Goal: Transaction & Acquisition: Purchase product/service

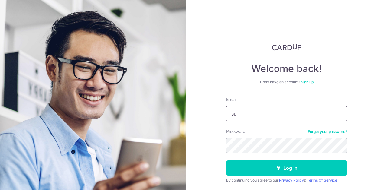
type input "suyi_03@hotmail.com"
click at [226, 161] on button "Log in" at bounding box center [286, 168] width 121 height 15
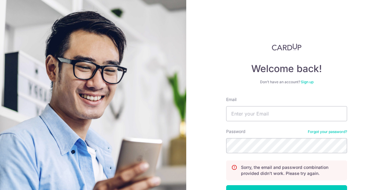
click at [269, 123] on form "Email Password Forgot your password? Sorry, the email and password combination …" at bounding box center [286, 162] width 121 height 131
click at [250, 112] on input "Email" at bounding box center [286, 113] width 121 height 15
type input "suyi_03@hotmail.com"
click at [226, 186] on button "Log in" at bounding box center [286, 193] width 121 height 15
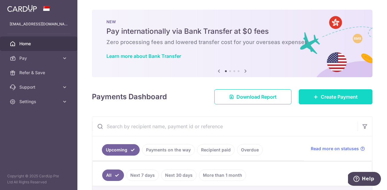
click at [328, 100] on link "Create Payment" at bounding box center [336, 96] width 74 height 15
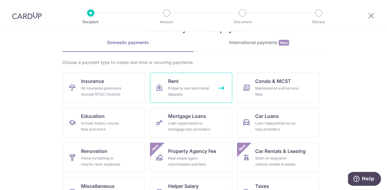
scroll to position [21, 0]
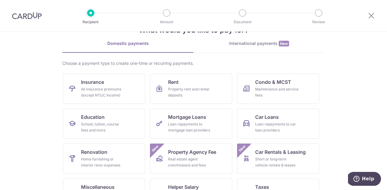
click at [236, 47] on div "International payments New" at bounding box center [258, 43] width 131 height 6
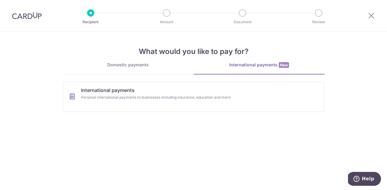
scroll to position [0, 0]
click at [151, 66] on div "Domestic payments" at bounding box center [127, 65] width 131 height 6
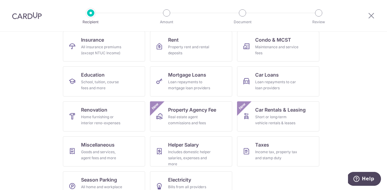
scroll to position [80, 0]
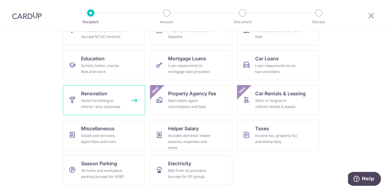
click at [122, 97] on link "Renovation Home furnishing or interior reno-expenses" at bounding box center [104, 100] width 82 height 30
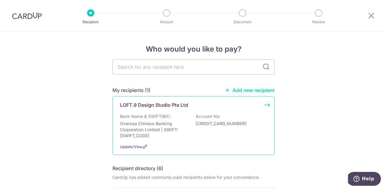
click at [182, 121] on p "Oversea Chinese Banking Corporation Limited | SWIFT: [SWIFT_CODE]" at bounding box center [154, 130] width 68 height 18
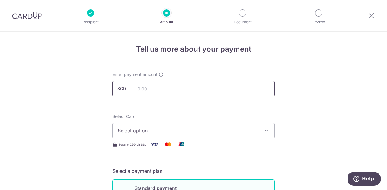
click at [219, 93] on input "text" at bounding box center [193, 88] width 162 height 15
type input "19,933.47"
click at [190, 127] on span "Select option" at bounding box center [188, 130] width 141 height 7
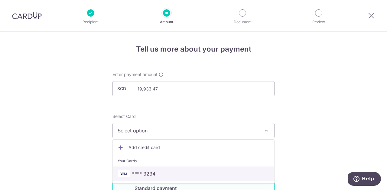
click at [178, 175] on span "**** 3234" at bounding box center [194, 173] width 152 height 7
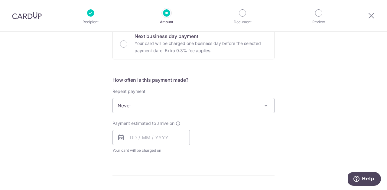
scroll to position [193, 0]
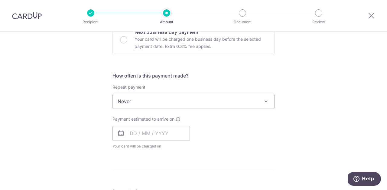
click at [260, 100] on span "Never" at bounding box center [193, 101] width 161 height 15
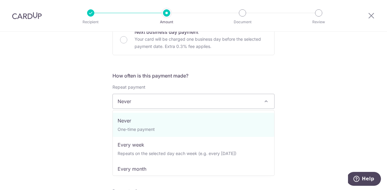
click at [300, 98] on div "Tell us more about your payment Enter payment amount SGD 19,933.47 19933.47 Sel…" at bounding box center [193, 131] width 387 height 587
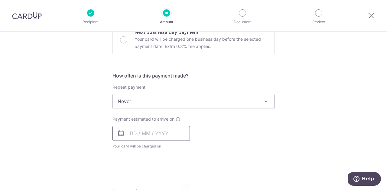
click at [178, 129] on input "text" at bounding box center [150, 133] width 77 height 15
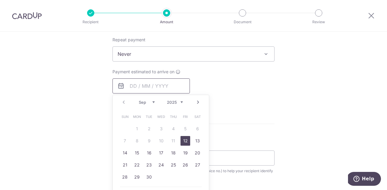
scroll to position [241, 0]
click at [186, 139] on link "12" at bounding box center [185, 141] width 10 height 10
type input "[DATE]"
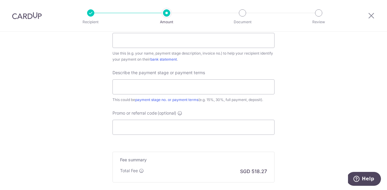
scroll to position [453, 0]
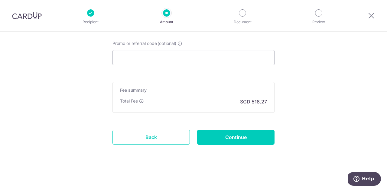
click at [145, 132] on link "Back" at bounding box center [150, 137] width 77 height 15
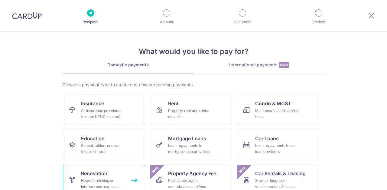
click at [118, 165] on link "Renovation Home furnishing or interior reno-expenses" at bounding box center [104, 180] width 82 height 30
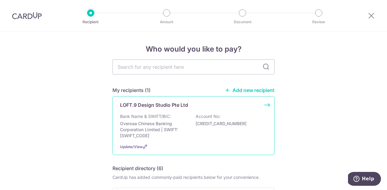
click at [198, 120] on div "Bank Name & SWIFT/BIC: Oversea Chinese Banking Corporation Limited | SWIFT: OCB…" at bounding box center [193, 126] width 147 height 25
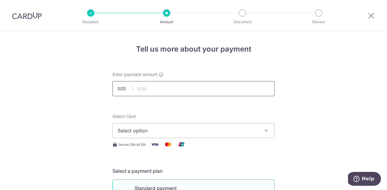
click at [248, 83] on input "text" at bounding box center [193, 88] width 162 height 15
type input "19,933.47"
click at [253, 132] on span "Select option" at bounding box center [188, 130] width 141 height 7
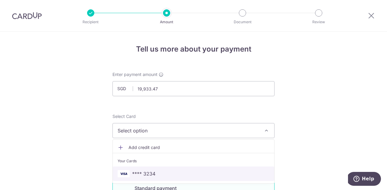
click at [235, 173] on span "**** 3234" at bounding box center [194, 173] width 152 height 7
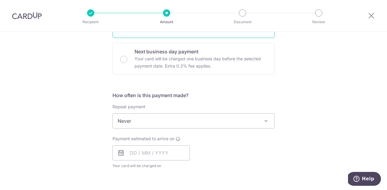
scroll to position [175, 0]
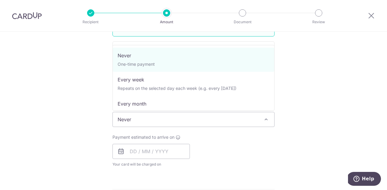
click at [234, 117] on span "Never" at bounding box center [193, 119] width 161 height 15
click at [280, 110] on div "Tell us more about your payment Enter payment amount SGD 19,933.47 19933.47 Sel…" at bounding box center [193, 149] width 387 height 587
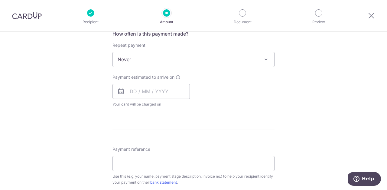
scroll to position [250, 0]
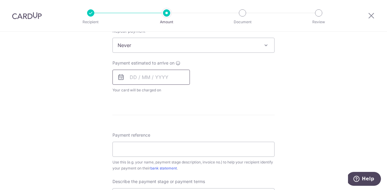
click at [155, 80] on input "text" at bounding box center [150, 77] width 77 height 15
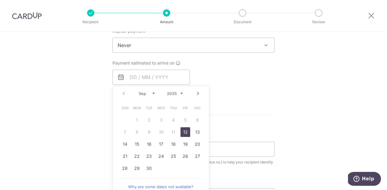
click at [187, 132] on link "12" at bounding box center [185, 133] width 10 height 10
type input "[DATE]"
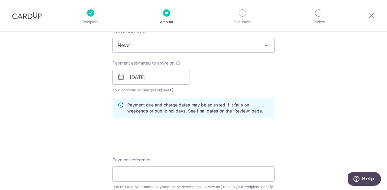
click at [234, 89] on div "Payment estimated to arrive on [DATE] Prev Next Sep Oct Nov [DATE] 2026 2027 20…" at bounding box center [193, 76] width 169 height 33
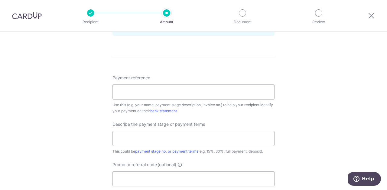
scroll to position [333, 0]
click at [181, 95] on input "Payment reference" at bounding box center [193, 91] width 162 height 15
drag, startPoint x: 147, startPoint y: 93, endPoint x: 208, endPoint y: 98, distance: 61.3
click at [208, 98] on input "GOH SU YI - 2025-LF9082" at bounding box center [193, 91] width 162 height 15
paste input "定做"
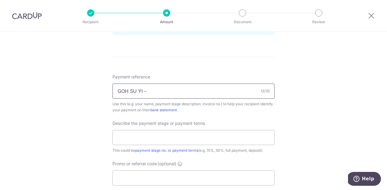
paste input "2025-LF9224"
click at [299, 101] on div "Tell us more about your payment Enter payment amount SGD 19,933.47 19933.47 Sel…" at bounding box center [193, 5] width 387 height 612
click at [146, 94] on input "GOH SU YI -2025-LF9224" at bounding box center [193, 91] width 162 height 15
type input "GOH SU YI - 2025-LF9224"
click at [280, 111] on div "Tell us more about your payment Enter payment amount SGD 19,933.47 19933.47 Sel…" at bounding box center [193, 5] width 387 height 612
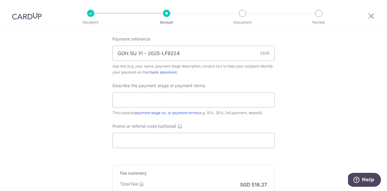
scroll to position [378, 0]
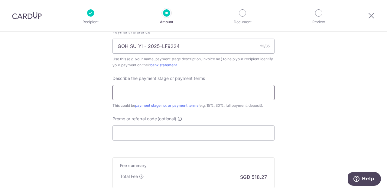
click at [251, 92] on input "text" at bounding box center [193, 92] width 162 height 15
type input "50%"
click at [179, 131] on input "Promo or referral code (optional)" at bounding box center [193, 133] width 162 height 15
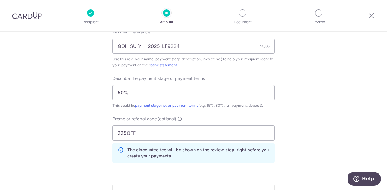
drag, startPoint x: 142, startPoint y: 131, endPoint x: 61, endPoint y: 101, distance: 86.4
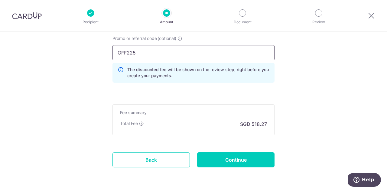
scroll to position [467, 0]
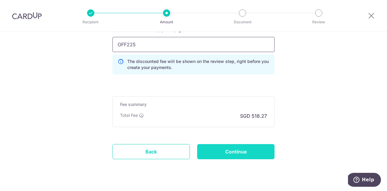
type input "OFF225"
click at [252, 149] on input "Continue" at bounding box center [235, 151] width 77 height 15
type input "Create Schedule"
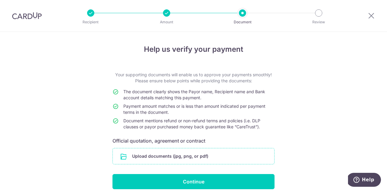
click at [235, 157] on input "file" at bounding box center [193, 156] width 161 height 16
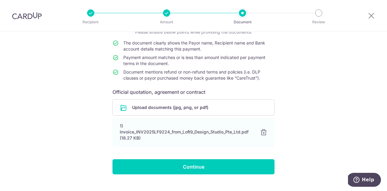
scroll to position [60, 0]
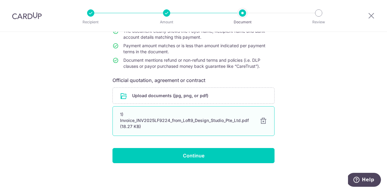
click at [186, 118] on div "1) Invoice_INV2025LF9224_from_Loft9_Design_Studio_Pte_Ltd.pdf (18.27 KB)" at bounding box center [186, 120] width 132 height 18
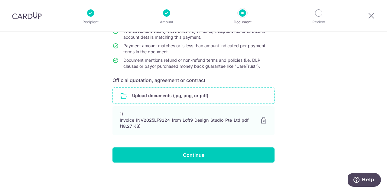
click at [242, 97] on input "file" at bounding box center [193, 96] width 161 height 16
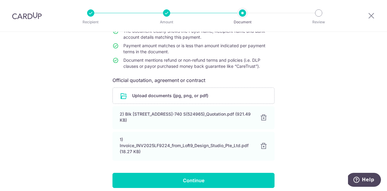
scroll to position [74, 0]
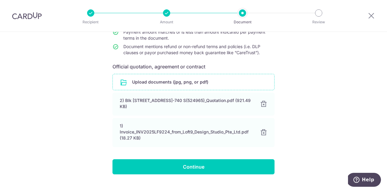
click at [237, 81] on input "file" at bounding box center [193, 82] width 161 height 16
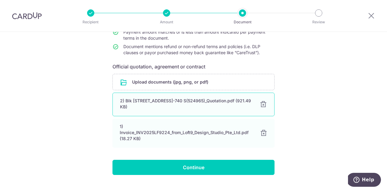
click at [264, 105] on div at bounding box center [263, 104] width 7 height 7
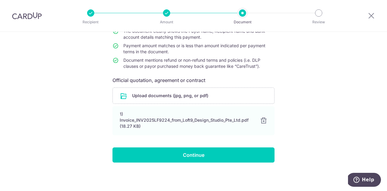
scroll to position [60, 0]
click at [234, 96] on input "file" at bounding box center [193, 96] width 161 height 16
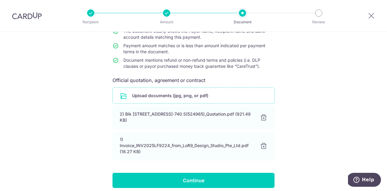
click at [216, 134] on div "1) Invoice_INV2025LF9224_from_Loft9_Design_Studio_Pte_Ltd.pdf (18.27 KB) 100% D…" at bounding box center [193, 145] width 162 height 29
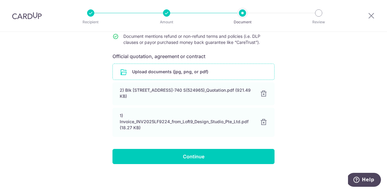
scroll to position [86, 0]
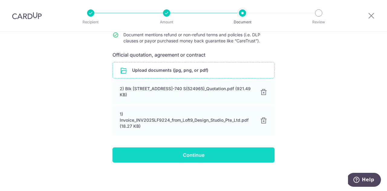
click at [215, 156] on input "Continue" at bounding box center [193, 154] width 162 height 15
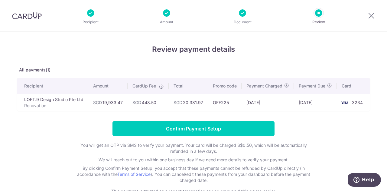
drag, startPoint x: 144, startPoint y: 104, endPoint x: 155, endPoint y: 104, distance: 10.3
click at [155, 104] on td "SGD 448.50" at bounding box center [148, 102] width 41 height 17
drag, startPoint x: 299, startPoint y: 102, endPoint x: 324, endPoint y: 103, distance: 25.1
click at [324, 103] on td "12/09/2025" at bounding box center [315, 102] width 43 height 17
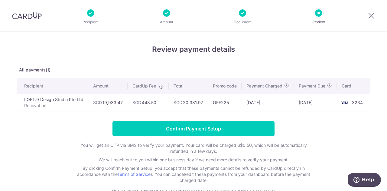
click at [324, 103] on td "12/09/2025" at bounding box center [315, 102] width 43 height 17
click at [241, 11] on div at bounding box center [242, 12] width 7 height 7
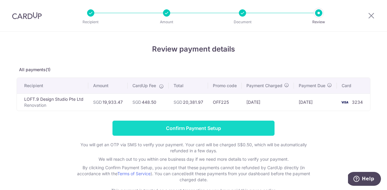
click at [215, 131] on input "Confirm Payment Setup" at bounding box center [193, 128] width 162 height 15
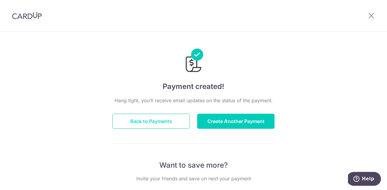
click at [130, 123] on button "Back to Payments" at bounding box center [150, 121] width 77 height 15
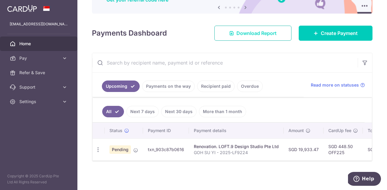
click at [228, 36] on link "Download Report" at bounding box center [252, 33] width 77 height 15
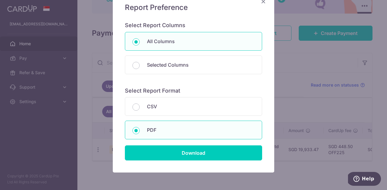
scroll to position [54, 0]
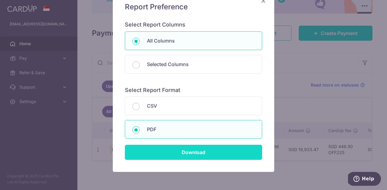
click at [168, 153] on input "Download" at bounding box center [193, 152] width 137 height 15
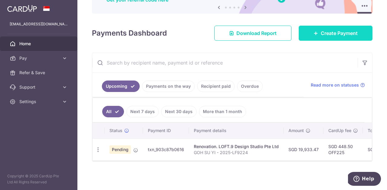
click at [319, 36] on link "Create Payment" at bounding box center [336, 33] width 74 height 15
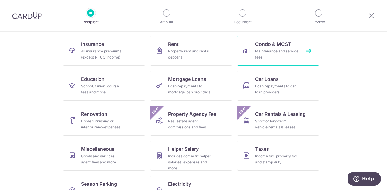
scroll to position [69, 0]
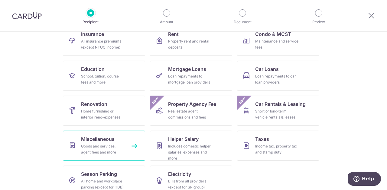
click at [131, 137] on link "Miscellaneous Goods and services, agent fees and more" at bounding box center [104, 146] width 82 height 30
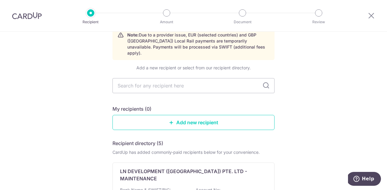
scroll to position [24, 0]
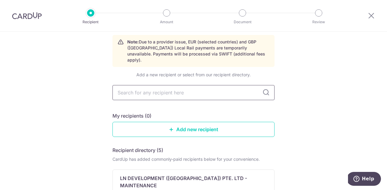
click at [162, 87] on input "text" at bounding box center [193, 92] width 162 height 15
click at [182, 122] on link "Add new recipient" at bounding box center [193, 129] width 162 height 15
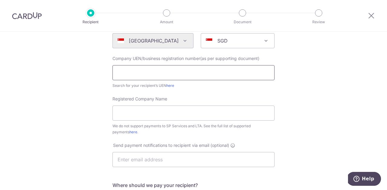
scroll to position [78, 0]
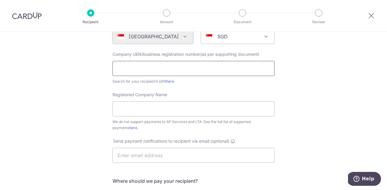
paste input "201907864G"
type input "201907864G"
click at [181, 111] on input "Registered Company Name" at bounding box center [193, 109] width 162 height 15
paste input "MAITRE D PTE. LTD. (201907864G)"
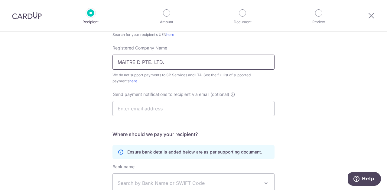
scroll to position [130, 0]
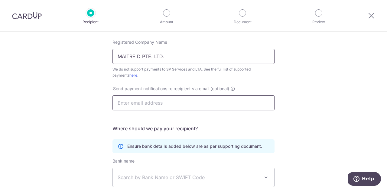
type input "MAITRE D PTE. LTD."
click at [160, 104] on input "text" at bounding box center [193, 102] width 162 height 15
type input "S"
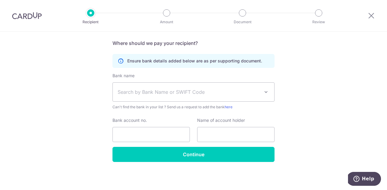
scroll to position [216, 0]
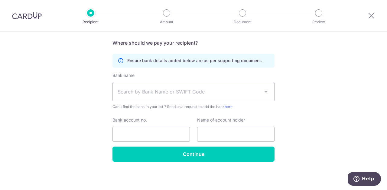
type input "suyi_03@hotmail.com"
click at [204, 88] on span "Search by Bank Name or SWIFT Code" at bounding box center [193, 91] width 161 height 19
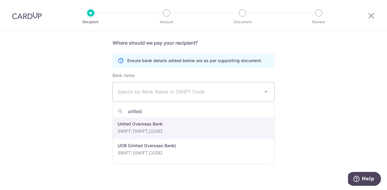
type input "united"
select select "23668"
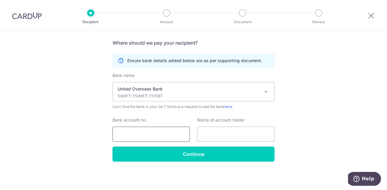
click at [145, 132] on input "Bank account no." at bounding box center [150, 134] width 77 height 15
paste input "3803410877"
type input "3803410877"
click at [212, 131] on input "text" at bounding box center [235, 134] width 77 height 15
paste input "MAITRE’D Pte Ltd"
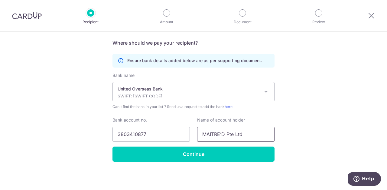
type input "MAITRE’D Pte Ltd"
click at [278, 129] on div "Who would you like to pay? Your recipient does not need a CardUp account to rec…" at bounding box center [193, 3] width 387 height 375
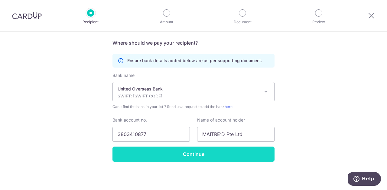
click at [227, 158] on input "Continue" at bounding box center [193, 154] width 162 height 15
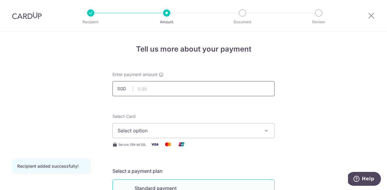
click at [171, 91] on input "text" at bounding box center [193, 88] width 162 height 15
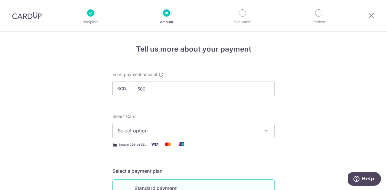
type input "500.00"
click at [166, 130] on span "Select option" at bounding box center [188, 130] width 141 height 7
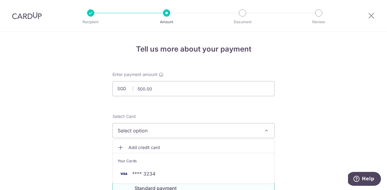
click at [163, 164] on div "Your Cards" at bounding box center [194, 161] width 152 height 6
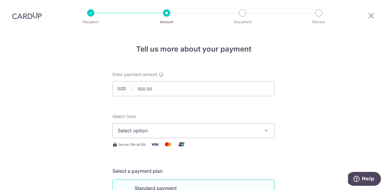
click at [162, 124] on button "Select option" at bounding box center [193, 130] width 162 height 15
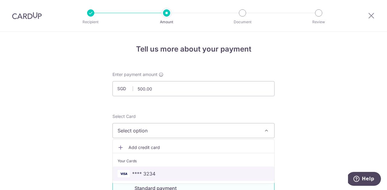
click at [160, 176] on span "**** 3234" at bounding box center [194, 173] width 152 height 7
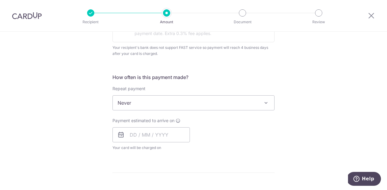
scroll to position [210, 0]
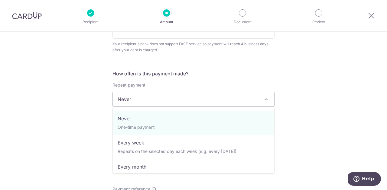
click at [243, 104] on span "Never" at bounding box center [193, 99] width 161 height 15
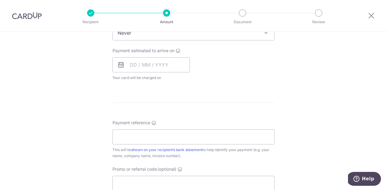
scroll to position [289, 0]
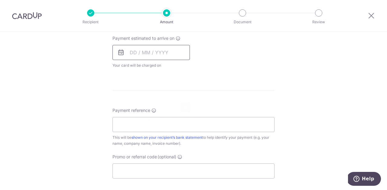
click at [165, 52] on input "text" at bounding box center [150, 52] width 77 height 15
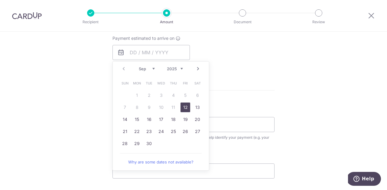
click at [187, 108] on link "12" at bounding box center [185, 108] width 10 height 10
type input "[DATE]"
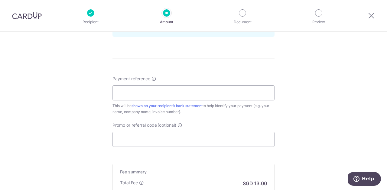
scroll to position [353, 0]
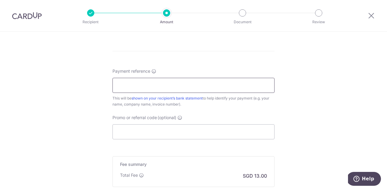
click at [167, 89] on input "Payment reference" at bounding box center [193, 85] width 162 height 15
paste input "INV-0113"
type input "GOH SU YI - INV-0113"
click at [109, 124] on div "Promo or referral code (optional) The discounted fee will be shown on the revie…" at bounding box center [193, 127] width 169 height 25
click at [124, 130] on input "Promo or referral code (optional)" at bounding box center [193, 131] width 162 height 15
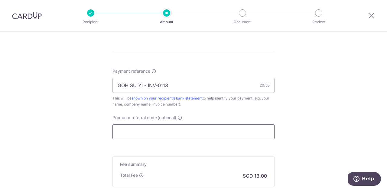
type input "O"
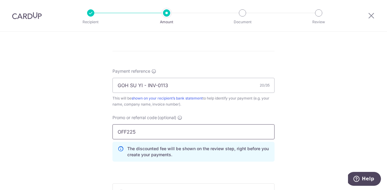
type input "OFF225"
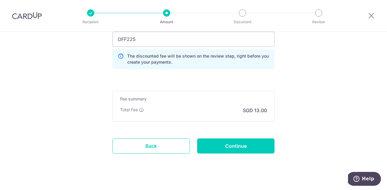
scroll to position [454, 0]
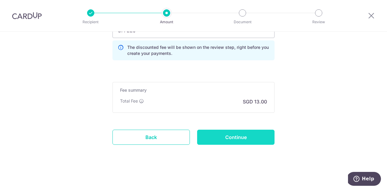
click at [237, 134] on input "Continue" at bounding box center [235, 137] width 77 height 15
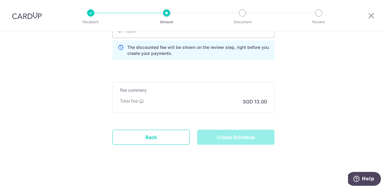
type input "Create Schedule"
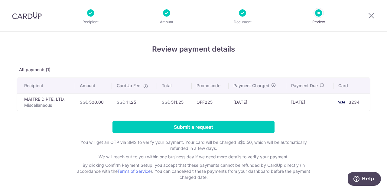
click at [33, 88] on th "Recipient" at bounding box center [46, 86] width 58 height 16
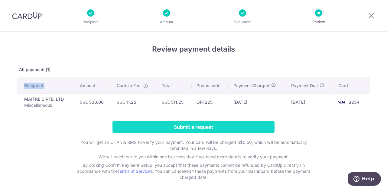
click at [143, 127] on input "Submit a request" at bounding box center [193, 127] width 162 height 13
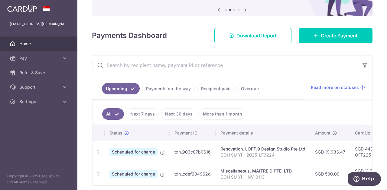
scroll to position [86, 0]
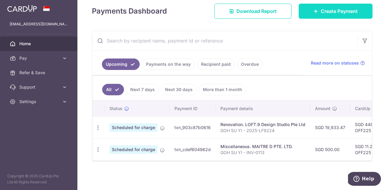
click at [330, 18] on link "Create Payment" at bounding box center [336, 11] width 74 height 15
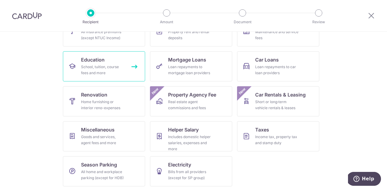
scroll to position [80, 0]
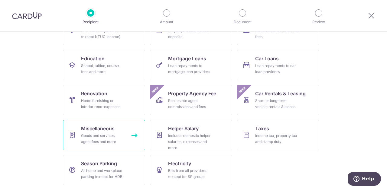
click at [118, 129] on link "Miscellaneous Goods and services, agent fees and more" at bounding box center [104, 135] width 82 height 30
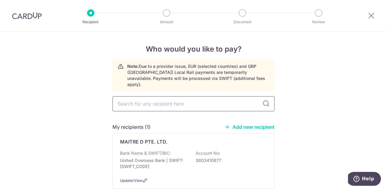
click at [146, 100] on input "text" at bounding box center [193, 103] width 162 height 15
type input "amici"
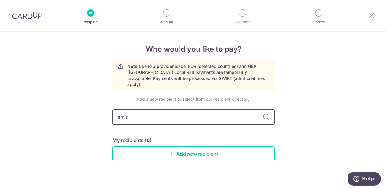
click at [186, 115] on input "amici" at bounding box center [193, 117] width 162 height 15
type input "a"
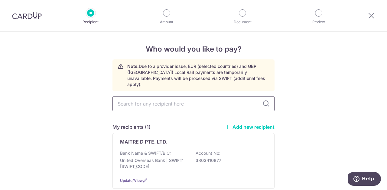
click at [196, 98] on input "text" at bounding box center [193, 103] width 162 height 15
click at [233, 124] on link "Add new recipient" at bounding box center [249, 127] width 50 height 6
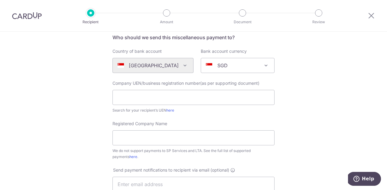
scroll to position [49, 0]
click at [175, 100] on input "text" at bounding box center [193, 96] width 162 height 15
paste input "200204204D"
type input "200204204D"
click at [272, 109] on div "Search for your recipient’s UEN here" at bounding box center [193, 110] width 162 height 6
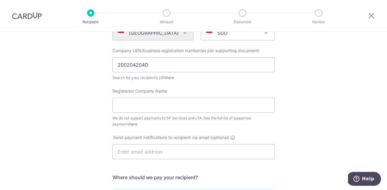
scroll to position [82, 0]
click at [172, 77] on link "here" at bounding box center [170, 77] width 8 height 5
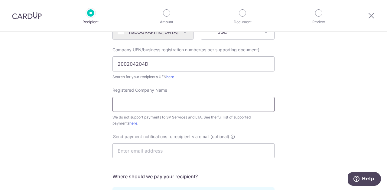
click at [148, 107] on input "Registered Company Name" at bounding box center [193, 104] width 162 height 15
paste input "AMICI EVENTS & CATERING PTE. LTD."
type input "AMICI EVENTS & CATERING PTE. LTD."
click at [271, 130] on div "Registered Company Name AMICI EVENTS & CATERING PTE. LTD. We do not support pay…" at bounding box center [193, 110] width 169 height 47
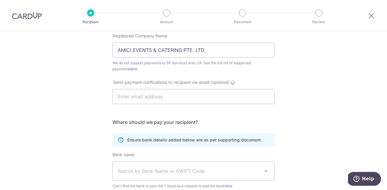
scroll to position [147, 0]
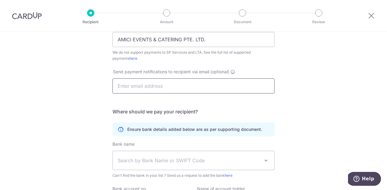
click at [237, 88] on input "text" at bounding box center [193, 86] width 162 height 15
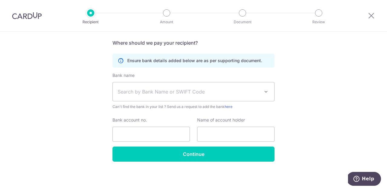
type input "suyi_03@hotmail.com"
click at [236, 99] on span "Search by Bank Name or SWIFT Code" at bounding box center [193, 91] width 161 height 19
click at [74, 97] on div "Who would you like to pay? Your recipient does not need a CardUp account to rec…" at bounding box center [193, 3] width 387 height 375
click at [165, 89] on span "Search by Bank Name or SWIFT Code" at bounding box center [189, 91] width 142 height 7
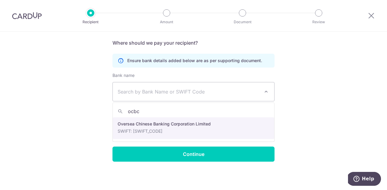
type input "ocbc"
select select "12"
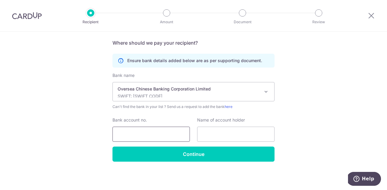
click at [168, 132] on input "Bank account no." at bounding box center [150, 134] width 77 height 15
paste input "601640923001"
type input "601640923001"
click at [281, 136] on div "Who would you like to pay? Your recipient does not need a CardUp account to rec…" at bounding box center [193, 3] width 387 height 375
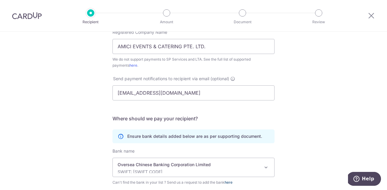
scroll to position [140, 0]
drag, startPoint x: 218, startPoint y: 49, endPoint x: 106, endPoint y: 40, distance: 112.1
click at [106, 40] on div "Who would you like to pay? Your recipient does not need a CardUp account to rec…" at bounding box center [193, 79] width 387 height 375
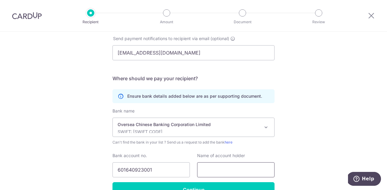
scroll to position [216, 0]
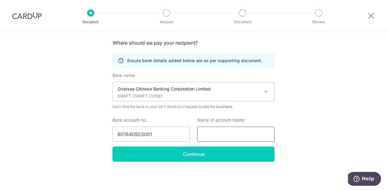
click at [239, 138] on input "text" at bounding box center [235, 134] width 77 height 15
paste input "AMICI EVENTS & CATERING PTE. LTD."
drag, startPoint x: 272, startPoint y: 134, endPoint x: 341, endPoint y: 109, distance: 73.6
click at [341, 109] on div "Who would you like to pay? Your recipient does not need a CardUp account to rec…" at bounding box center [193, 3] width 387 height 375
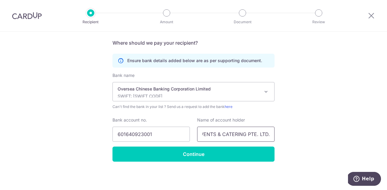
type input "AMICI EVENTS & CATERING PTE. LTD."
click at [341, 109] on div "Who would you like to pay? Your recipient does not need a CardUp account to rec…" at bounding box center [193, 3] width 387 height 375
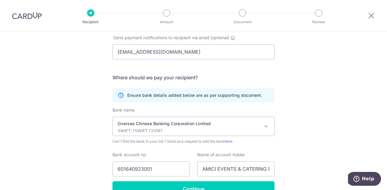
scroll to position [216, 0]
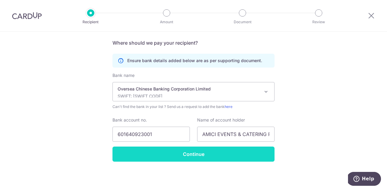
click at [236, 153] on input "Continue" at bounding box center [193, 154] width 162 height 15
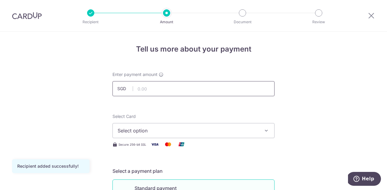
click at [213, 86] on input "text" at bounding box center [193, 88] width 162 height 15
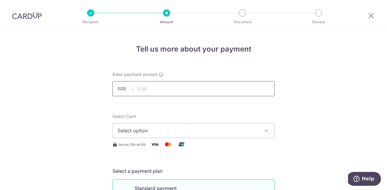
click at [220, 93] on input "text" at bounding box center [193, 88] width 162 height 15
click at [272, 94] on input "7444" at bounding box center [193, 88] width 162 height 15
type input "7,444.00"
click at [263, 124] on button "Select option" at bounding box center [193, 130] width 162 height 15
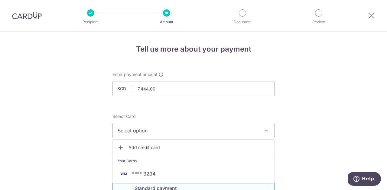
click at [245, 163] on div "Your Cards" at bounding box center [194, 161] width 152 height 6
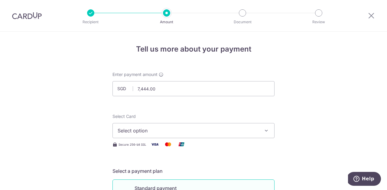
click at [246, 131] on span "Select option" at bounding box center [188, 130] width 141 height 7
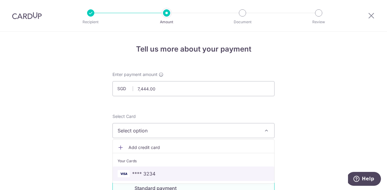
click at [228, 170] on span "**** 3234" at bounding box center [194, 173] width 152 height 7
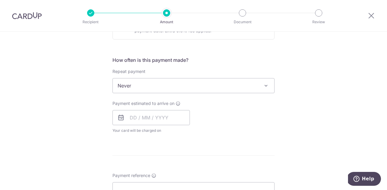
scroll to position [212, 0]
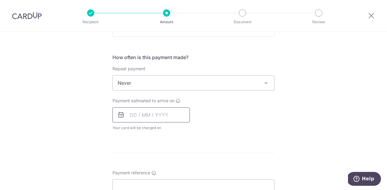
click at [182, 115] on input "text" at bounding box center [150, 115] width 77 height 15
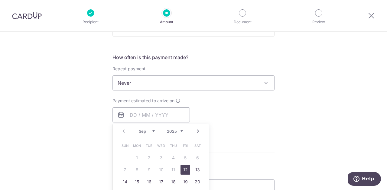
click at [185, 170] on link "12" at bounding box center [185, 170] width 10 height 10
type input "[DATE]"
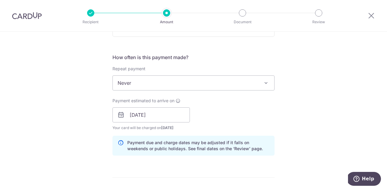
click at [250, 115] on div "Payment estimated to arrive on [DATE] Prev Next Sep Oct Nov [DATE] 2026 2027 20…" at bounding box center [193, 114] width 169 height 33
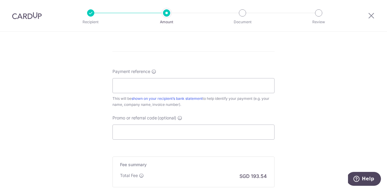
scroll to position [339, 0]
click at [258, 86] on input "Payment reference" at bounding box center [193, 85] width 162 height 15
click at [170, 130] on input "Promo or referral code (optional)" at bounding box center [193, 131] width 162 height 15
click at [175, 92] on input "GOH SU YI -" at bounding box center [193, 85] width 162 height 15
paste input "ASSI2509039"
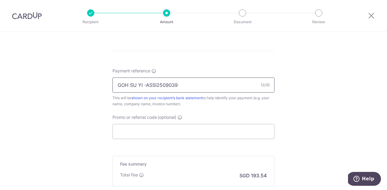
click at [147, 83] on input "GOH SU YI -ASSI2509039" at bounding box center [193, 85] width 162 height 15
click at [140, 84] on input "GOH SU YI - ASSI2509039" at bounding box center [193, 85] width 162 height 15
click at [142, 85] on input "GOH SU YI - ASSI2509039" at bounding box center [193, 85] width 162 height 15
type input "GOH SU YI - ASSI2509039"
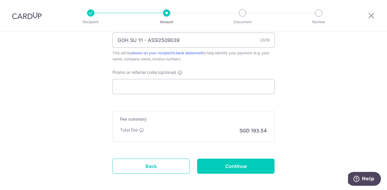
scroll to position [396, 0]
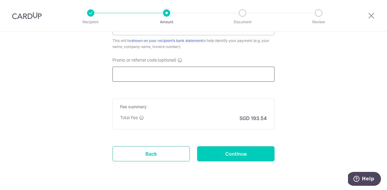
click at [257, 73] on input "Promo or referral code (optional)" at bounding box center [193, 74] width 162 height 15
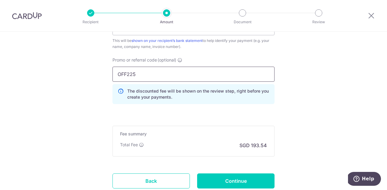
type input "OFF225"
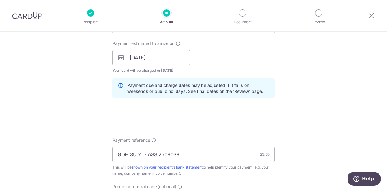
scroll to position [440, 0]
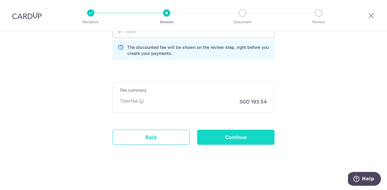
click at [217, 139] on input "Continue" at bounding box center [235, 137] width 77 height 15
type input "Create Schedule"
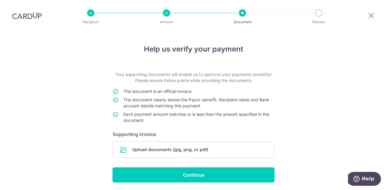
scroll to position [21, 0]
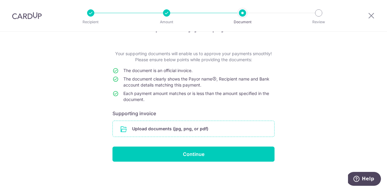
click at [211, 127] on input "file" at bounding box center [193, 129] width 161 height 16
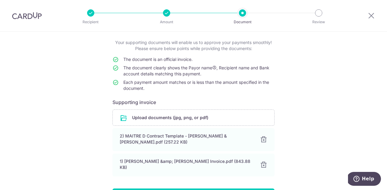
scroll to position [68, 0]
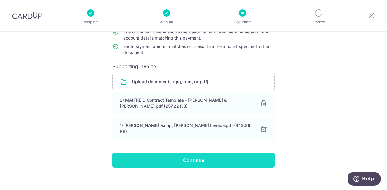
click at [219, 156] on input "Continue" at bounding box center [193, 160] width 162 height 15
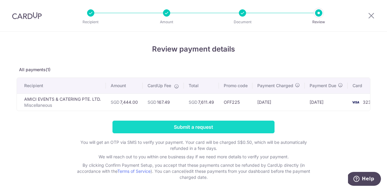
click at [238, 125] on input "Submit a request" at bounding box center [193, 127] width 162 height 13
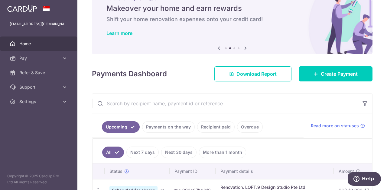
scroll to position [22, 0]
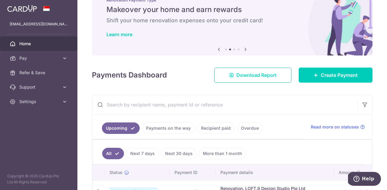
click at [267, 71] on link "Download Report" at bounding box center [252, 75] width 77 height 15
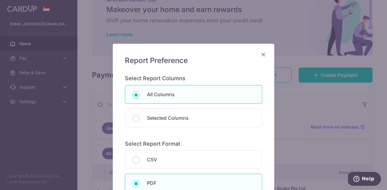
scroll to position [79, 0]
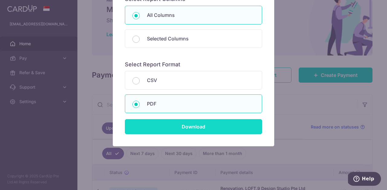
click at [201, 125] on input "Download" at bounding box center [193, 126] width 137 height 15
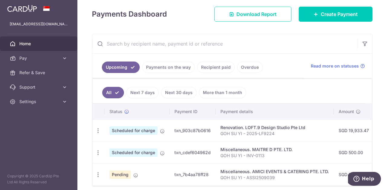
scroll to position [83, 0]
click at [178, 69] on link "Payments on the way" at bounding box center [168, 66] width 53 height 11
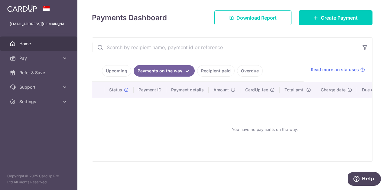
click at [124, 72] on link "Upcoming" at bounding box center [116, 70] width 29 height 11
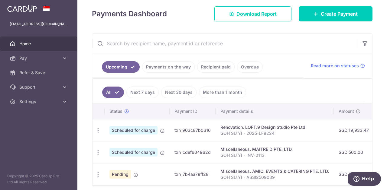
scroll to position [108, 0]
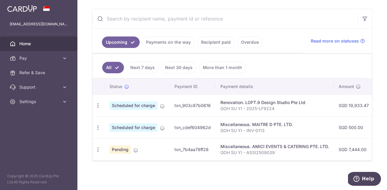
click at [150, 68] on link "Next 7 days" at bounding box center [142, 67] width 32 height 11
click at [173, 60] on ul "All Next 7 days Next 30 days More than 1 month" at bounding box center [228, 66] width 272 height 24
click at [111, 73] on li "All" at bounding box center [108, 67] width 13 height 11
click at [111, 71] on link "All" at bounding box center [108, 67] width 13 height 11
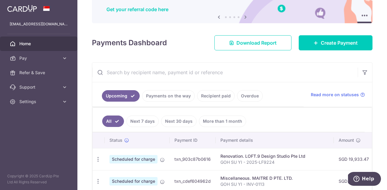
scroll to position [50, 0]
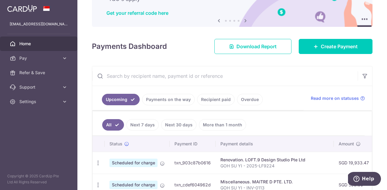
click at [200, 76] on input "text" at bounding box center [224, 75] width 265 height 19
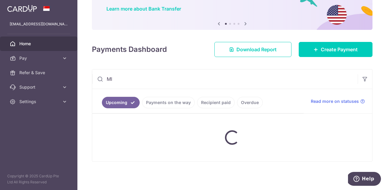
scroll to position [47, 0]
type input "M"
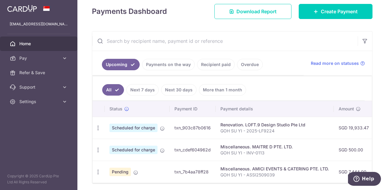
scroll to position [108, 0]
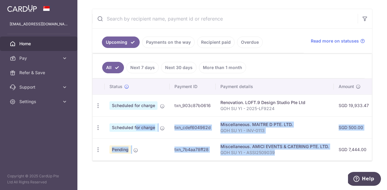
drag, startPoint x: 279, startPoint y: 156, endPoint x: 118, endPoint y: 127, distance: 162.9
click at [119, 127] on tbody "Update payment Cancel payment Scheduled for charge txn_903c87b0616 Renovation. …" at bounding box center [333, 128] width 482 height 66
click at [118, 127] on span "Scheduled for charge" at bounding box center [133, 128] width 48 height 8
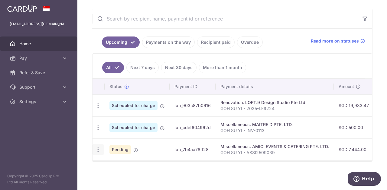
click at [102, 151] on div "Update payment Cancel payment" at bounding box center [97, 149] width 11 height 11
click at [99, 150] on icon "button" at bounding box center [98, 150] width 6 height 6
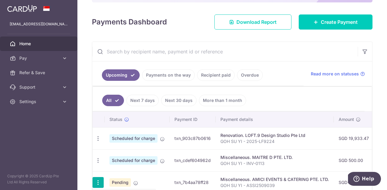
scroll to position [63, 0]
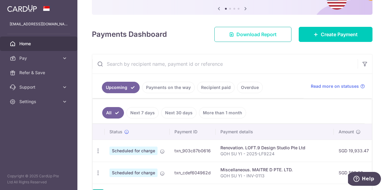
click at [273, 35] on span "Download Report" at bounding box center [256, 34] width 40 height 7
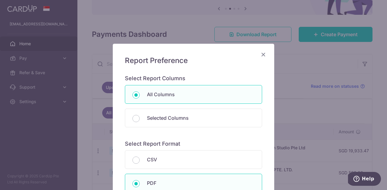
scroll to position [41, 0]
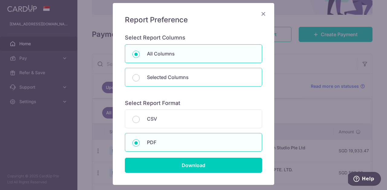
click at [186, 81] on div "Selected Columns" at bounding box center [193, 77] width 137 height 19
radio input "false"
radio input "true"
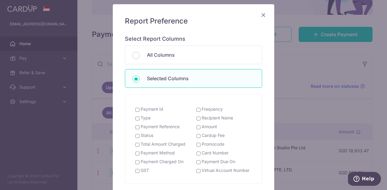
scroll to position [53, 0]
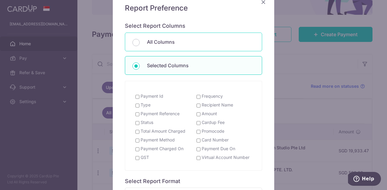
click at [138, 47] on div "All Columns" at bounding box center [193, 42] width 137 height 19
radio input "true"
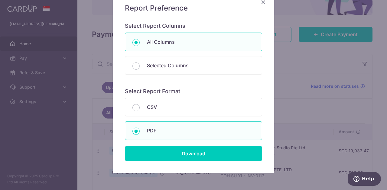
scroll to position [79, 0]
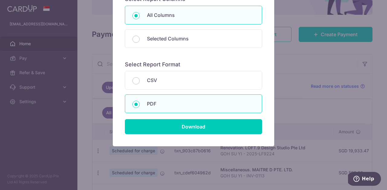
click at [140, 98] on div "PDF" at bounding box center [193, 104] width 137 height 19
radio input "true"
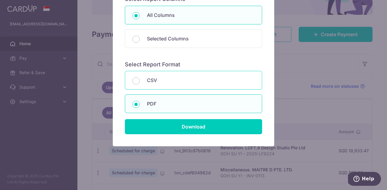
click at [139, 83] on div "CSV" at bounding box center [193, 80] width 137 height 19
radio input "true"
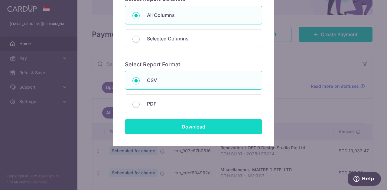
click at [155, 123] on input "Download" at bounding box center [193, 126] width 137 height 15
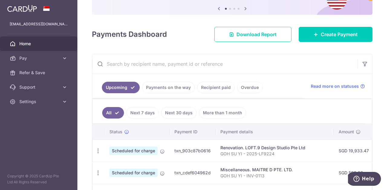
scroll to position [108, 0]
